Goal: Information Seeking & Learning: Learn about a topic

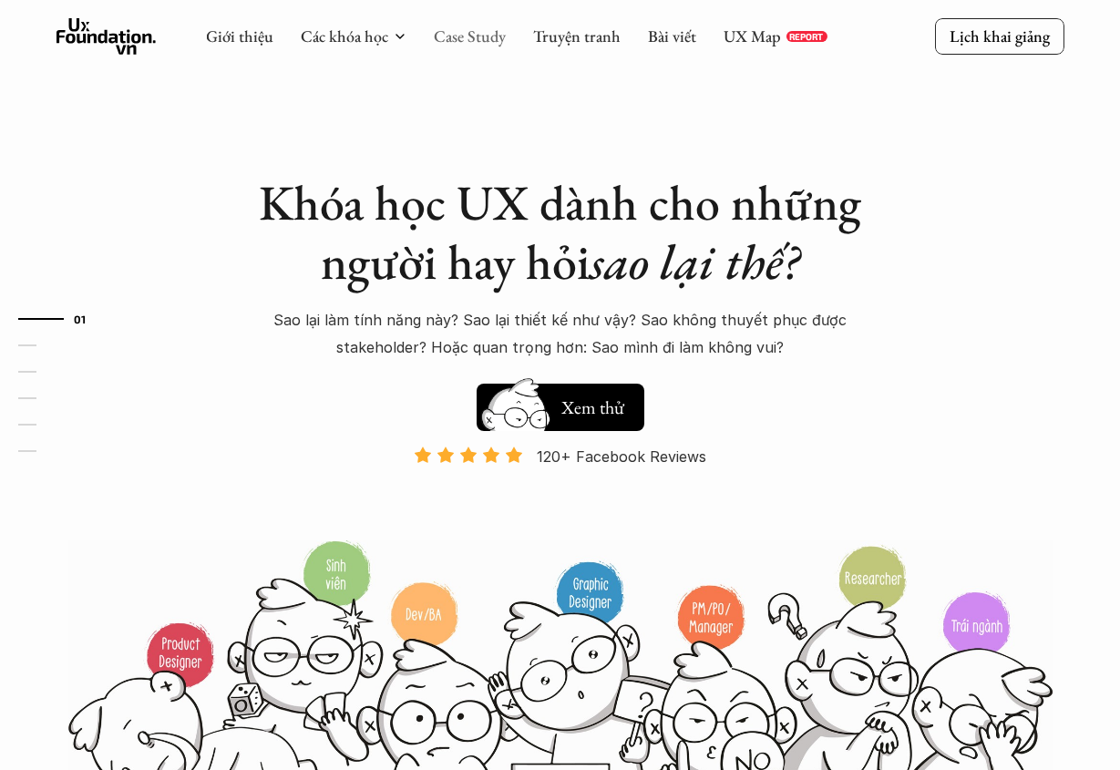
click at [459, 41] on link "Case Study" at bounding box center [470, 36] width 72 height 21
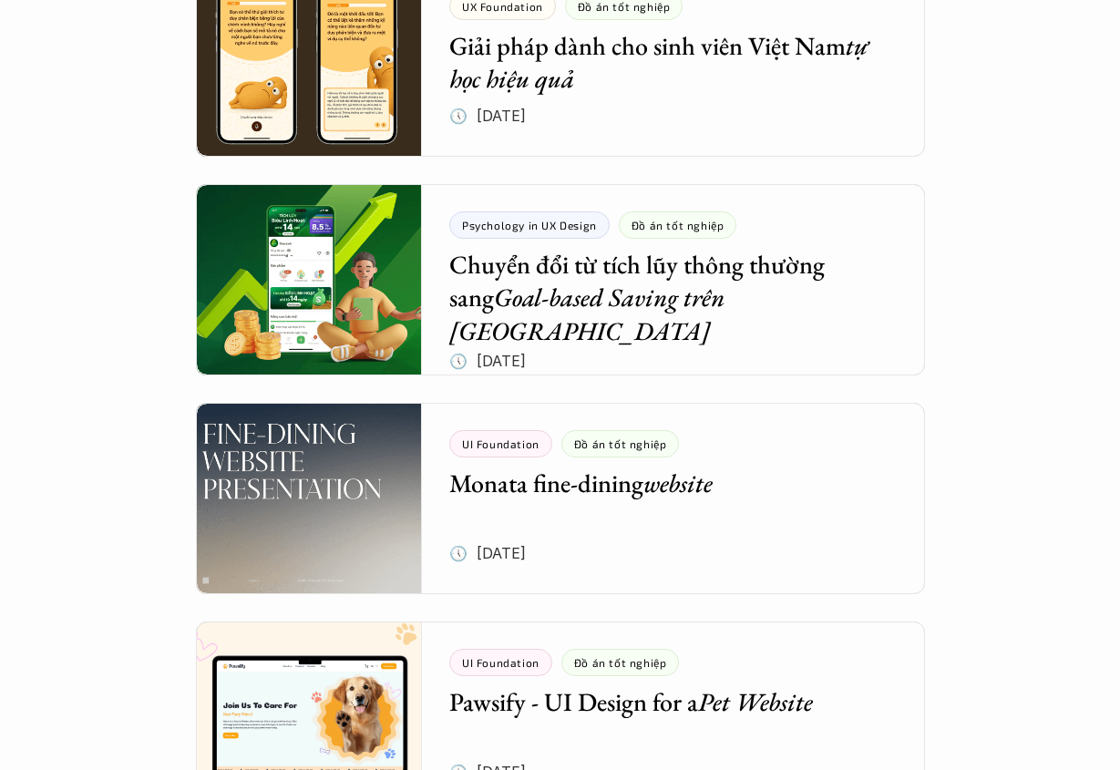
scroll to position [505, 0]
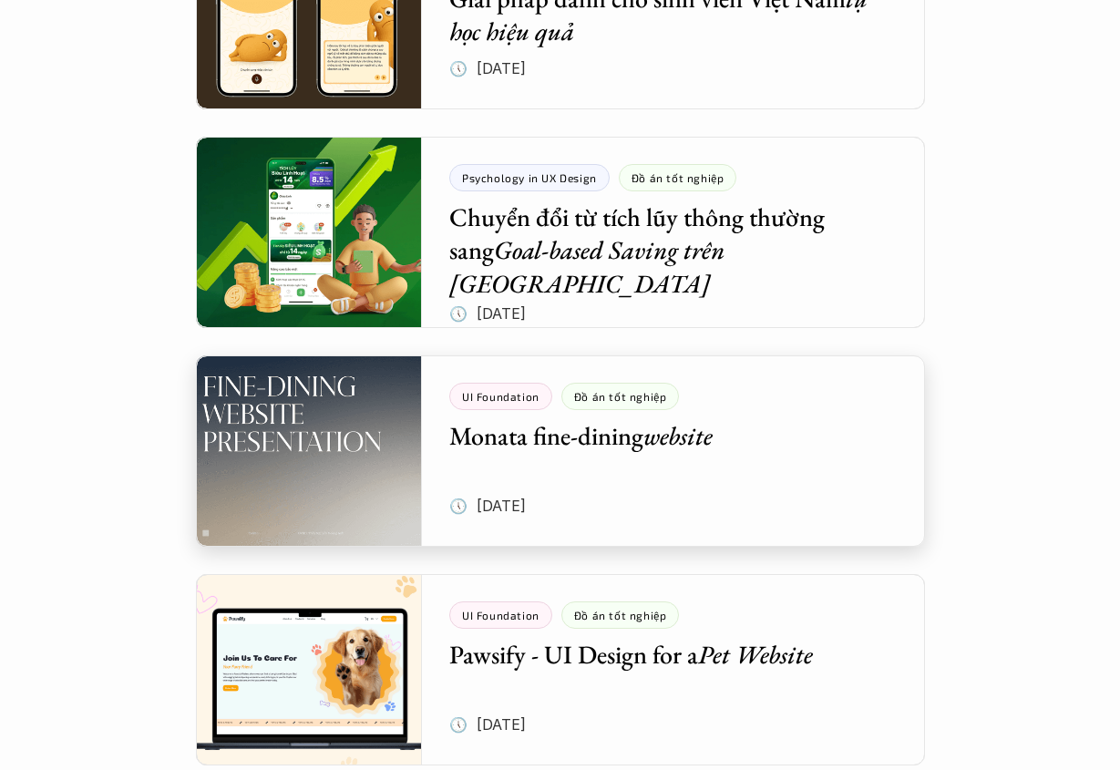
click at [750, 473] on div at bounding box center [560, 450] width 729 height 191
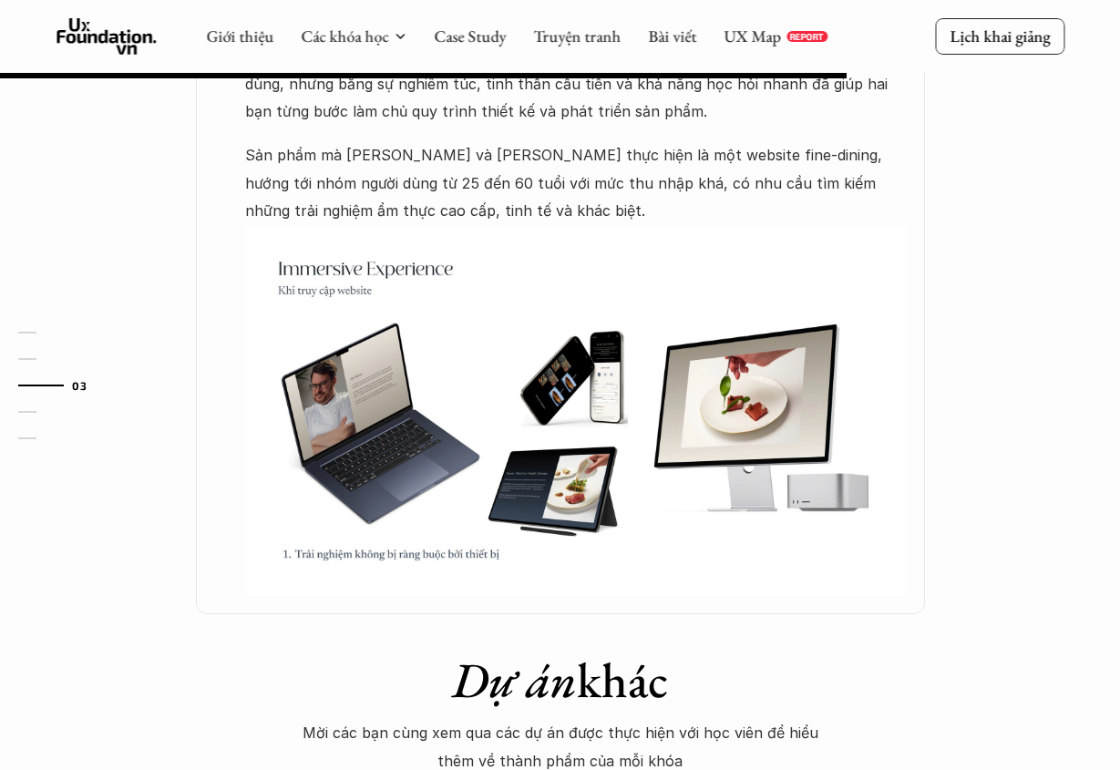
scroll to position [952, 0]
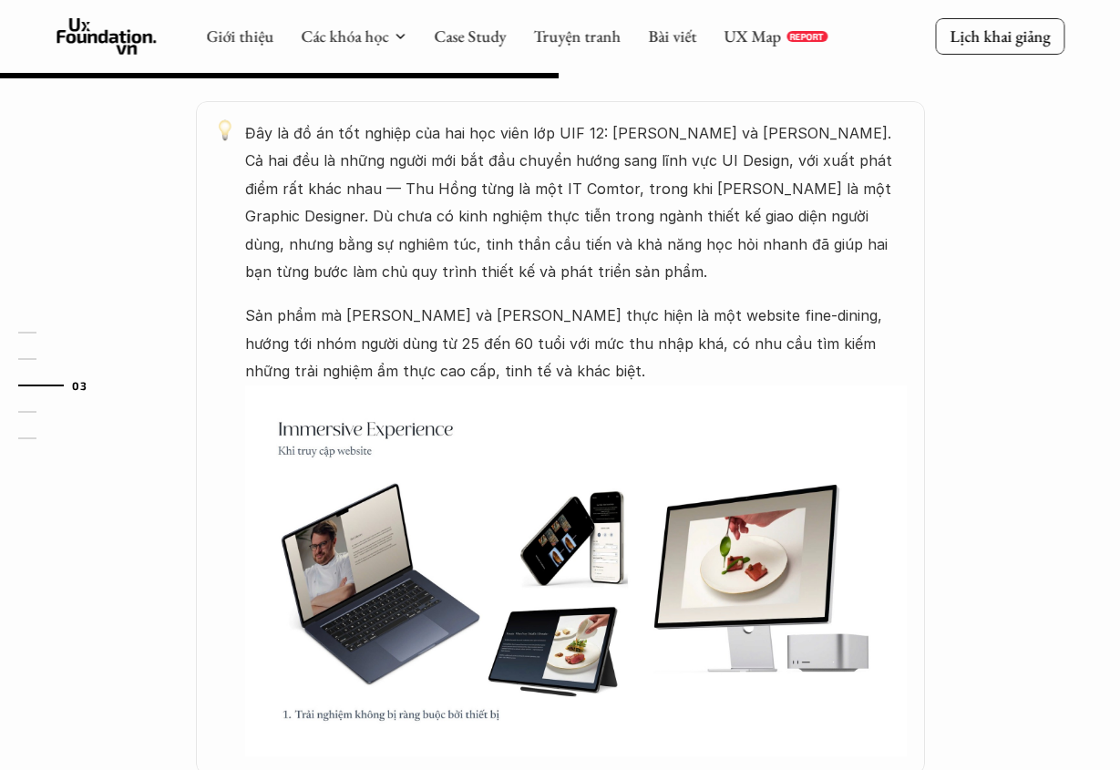
click at [561, 479] on img at bounding box center [576, 572] width 662 height 372
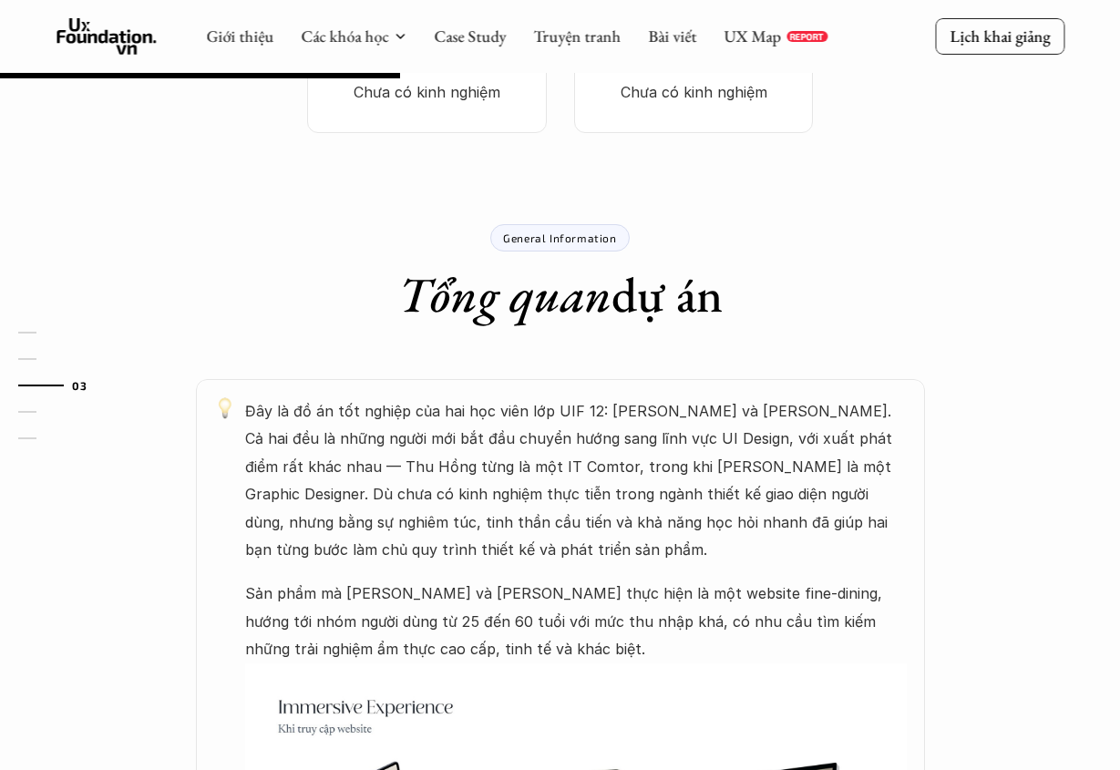
scroll to position [673, 0]
drag, startPoint x: 577, startPoint y: 464, endPoint x: 584, endPoint y: 455, distance: 11.7
click at [577, 464] on p "Đây là đồ án tốt nghiệp của hai học viên lớp UIF 12: [PERSON_NAME] và [PERSON_N…" at bounding box center [576, 481] width 662 height 166
click at [572, 398] on p "Đây là đồ án tốt nghiệp của hai học viên lớp UIF 12: [PERSON_NAME] và [PERSON_N…" at bounding box center [576, 481] width 662 height 166
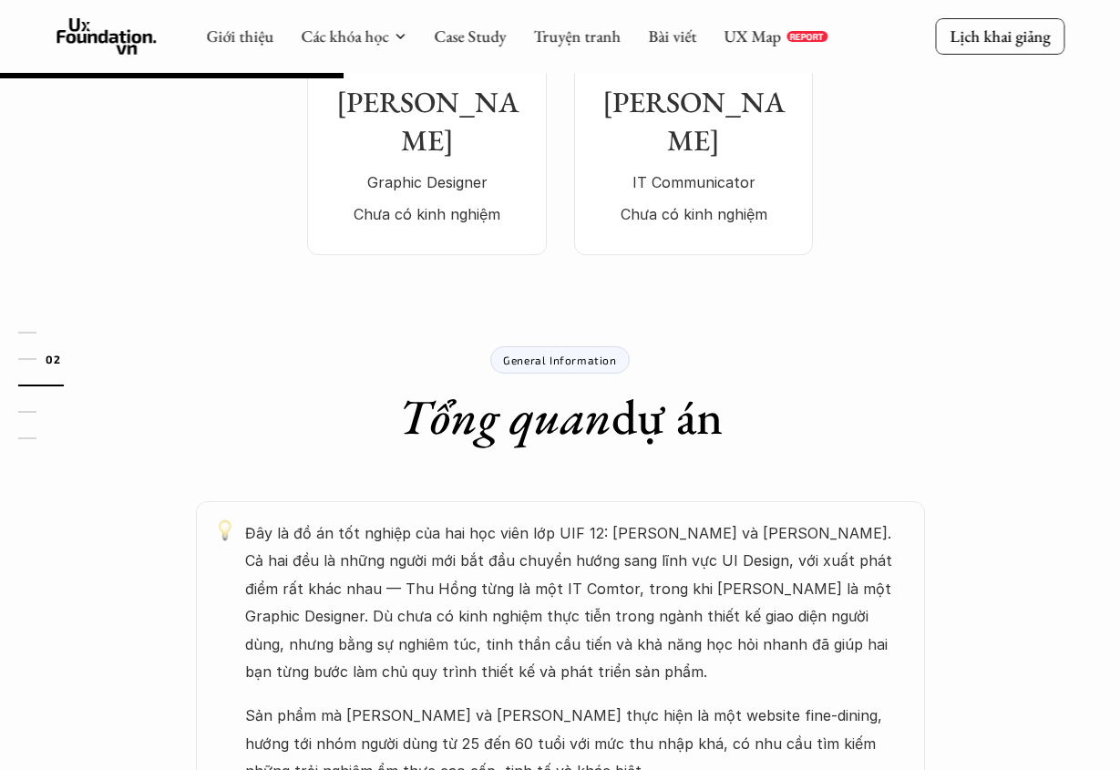
scroll to position [67, 0]
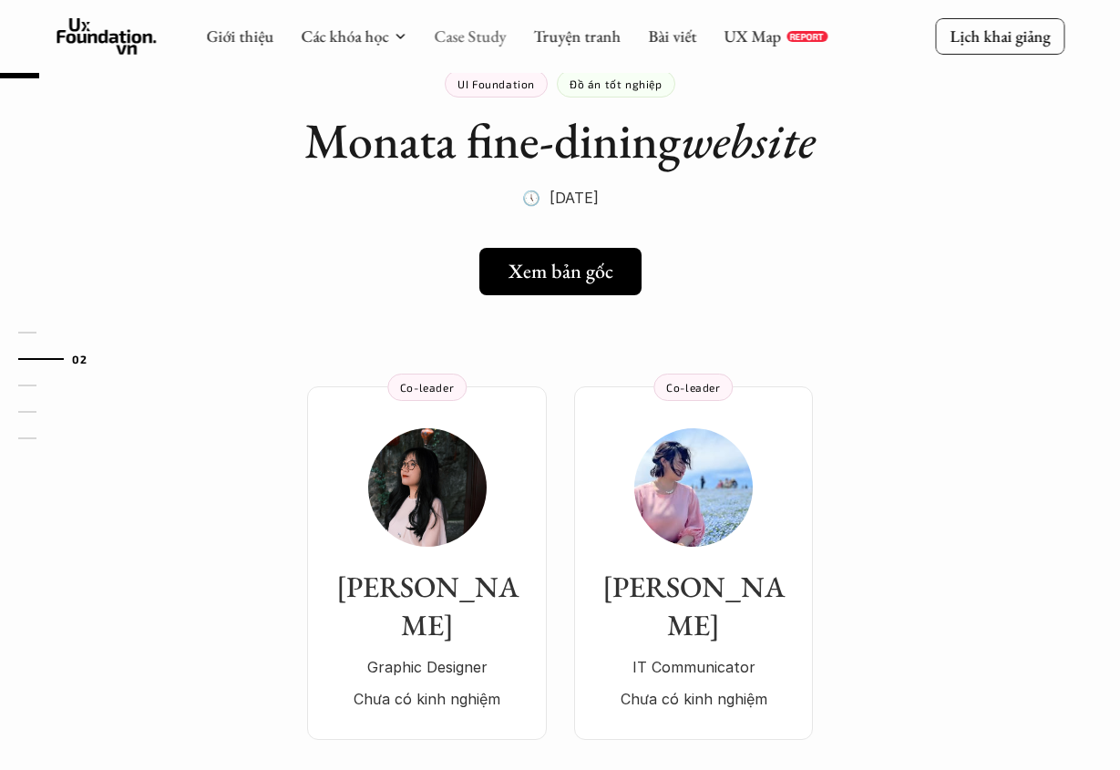
click at [463, 40] on link "Case Study" at bounding box center [470, 36] width 72 height 21
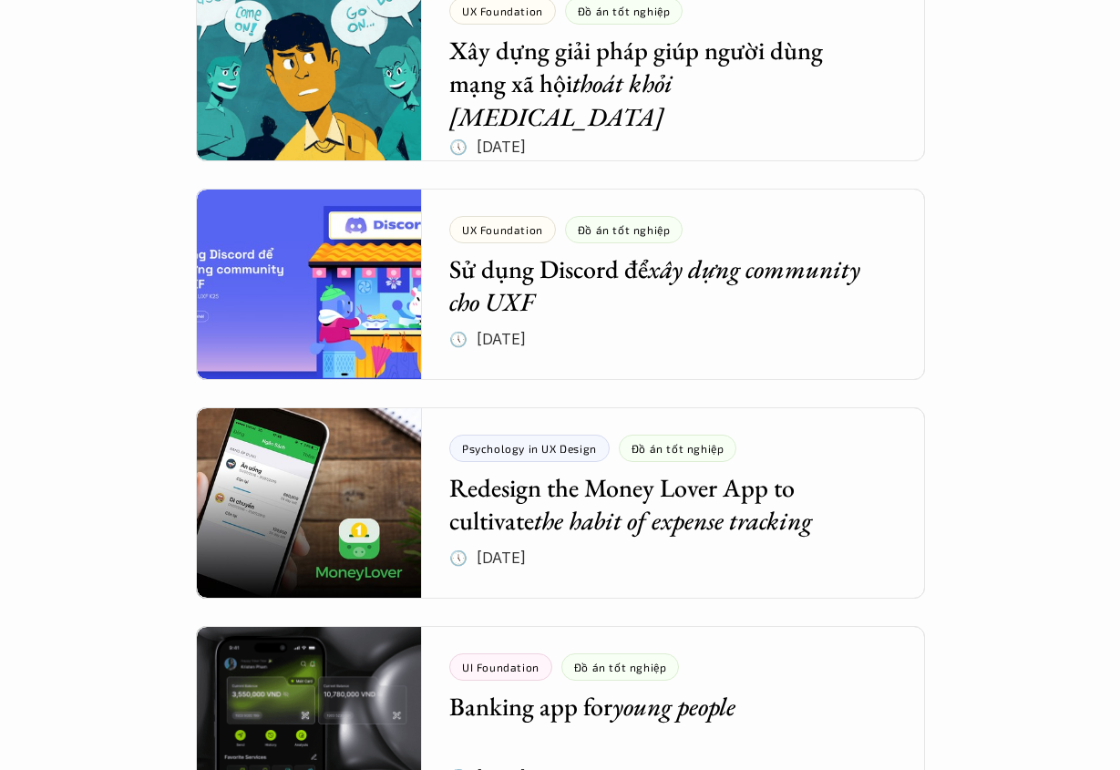
scroll to position [2047, 0]
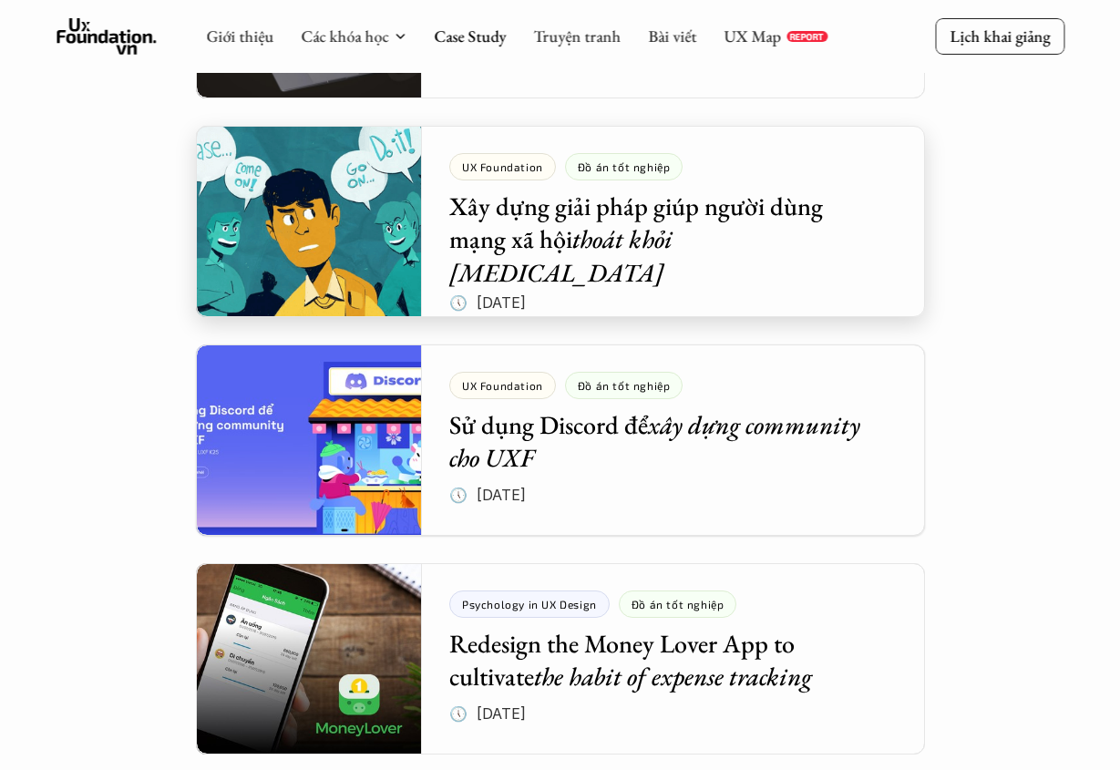
click at [667, 214] on div at bounding box center [560, 221] width 729 height 191
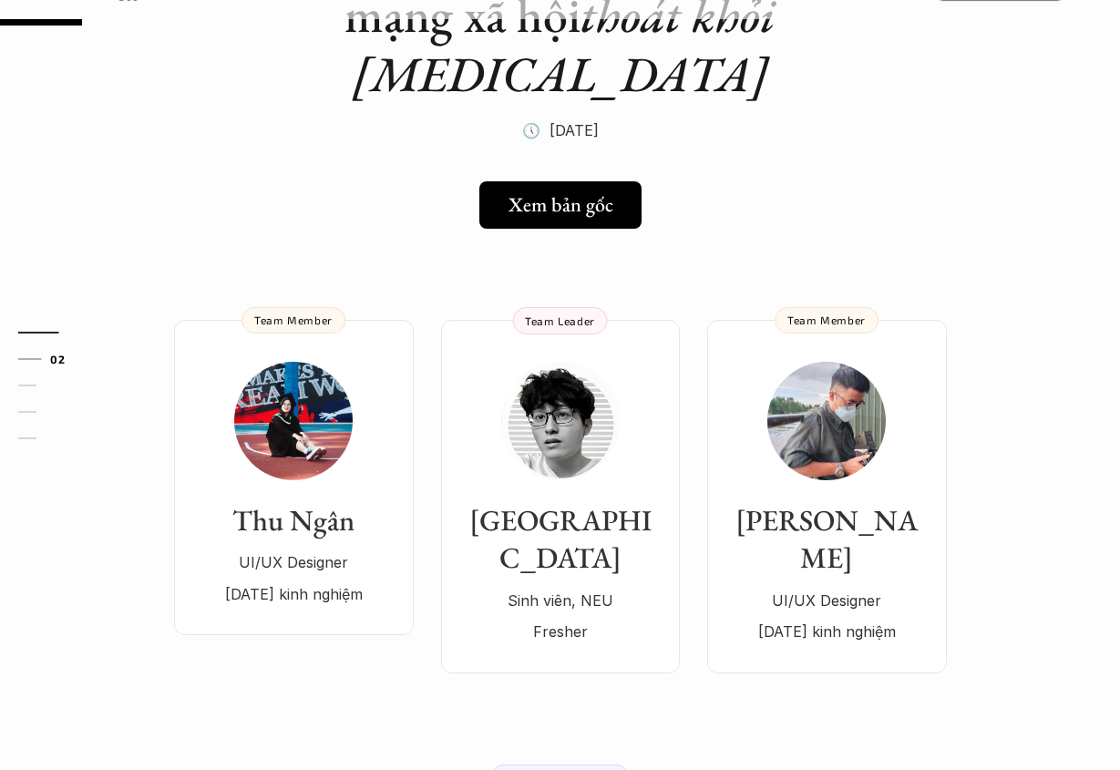
scroll to position [263, 0]
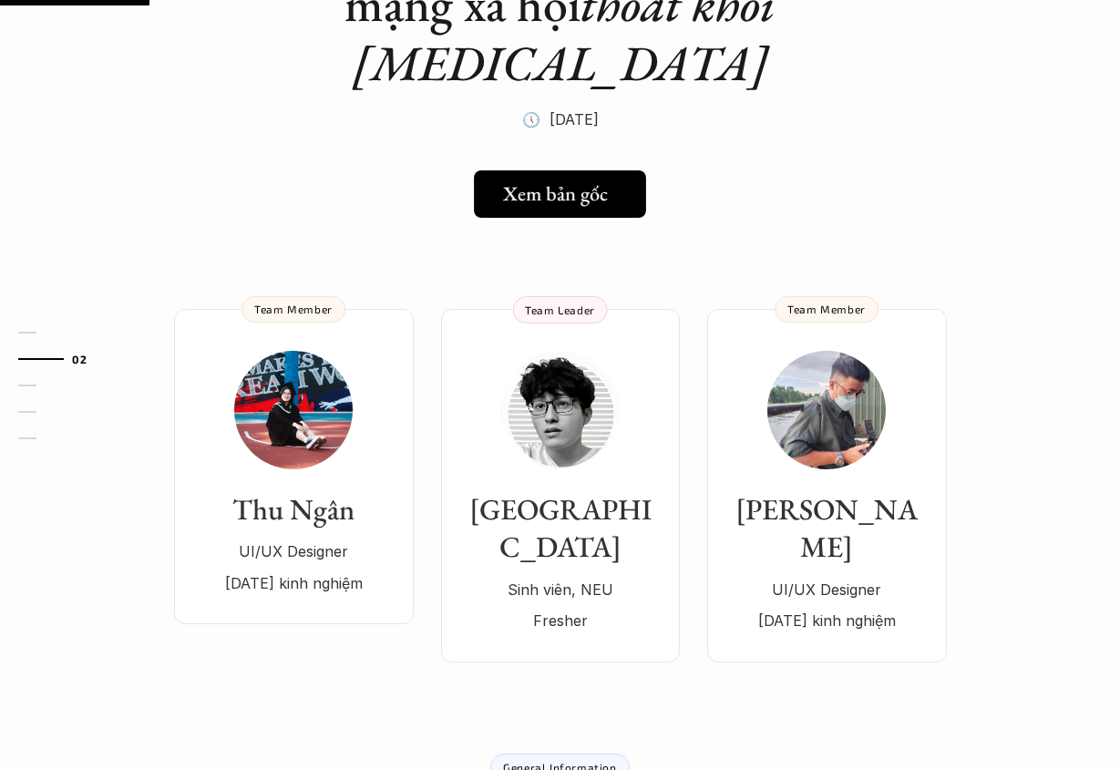
click at [604, 182] on h5 "Xem bản gốc" at bounding box center [555, 194] width 105 height 24
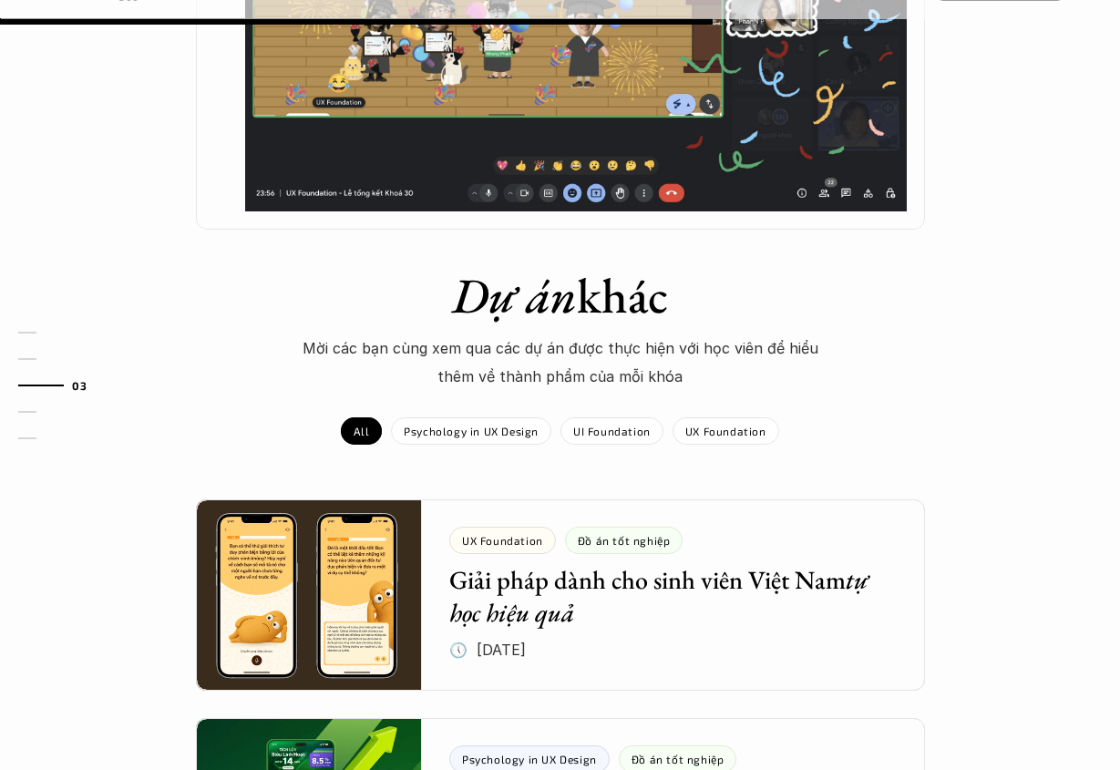
scroll to position [1084, 0]
